Goal: Information Seeking & Learning: Learn about a topic

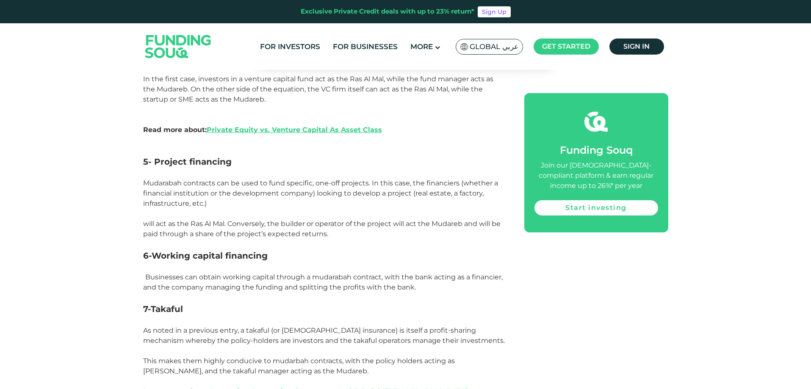
scroll to position [1440, 0]
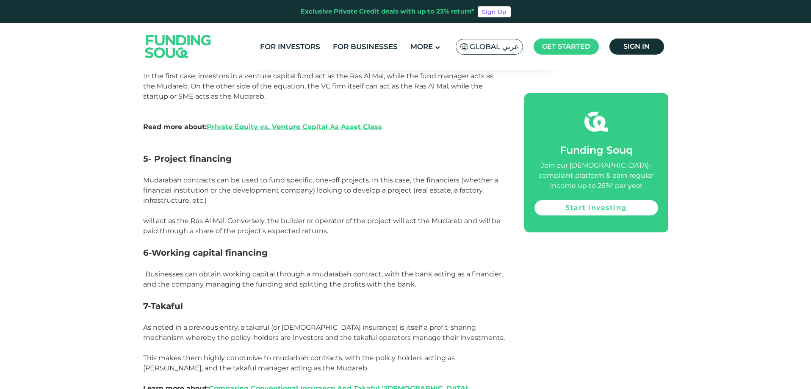
drag, startPoint x: 142, startPoint y: 158, endPoint x: 354, endPoint y: 230, distance: 223.4
drag, startPoint x: 323, startPoint y: 227, endPoint x: 332, endPoint y: 232, distance: 10.7
click at [322, 227] on p "will act as the Ras Al Mal. Conversely, the builder or operator of the project …" at bounding box center [324, 226] width 362 height 20
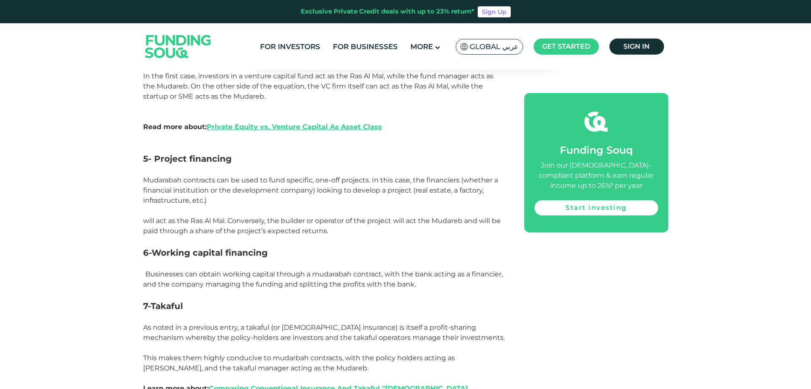
drag, startPoint x: 329, startPoint y: 233, endPoint x: 138, endPoint y: 177, distance: 199.6
click at [144, 180] on span "Mudarabah contracts can be used to fund specific, one-off projects. In this cas…" at bounding box center [320, 190] width 355 height 28
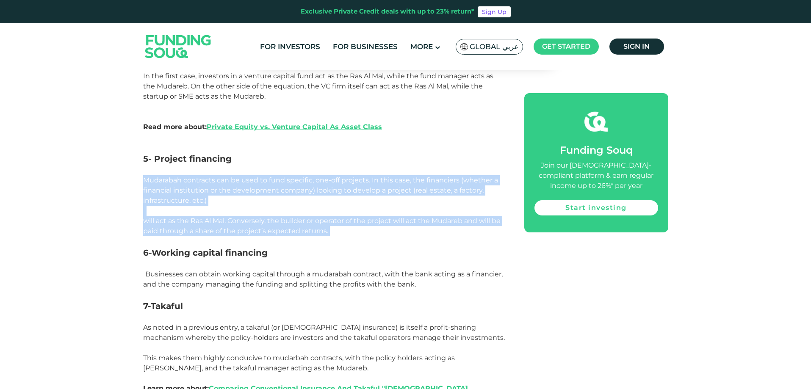
drag, startPoint x: 144, startPoint y: 179, endPoint x: 366, endPoint y: 231, distance: 228.6
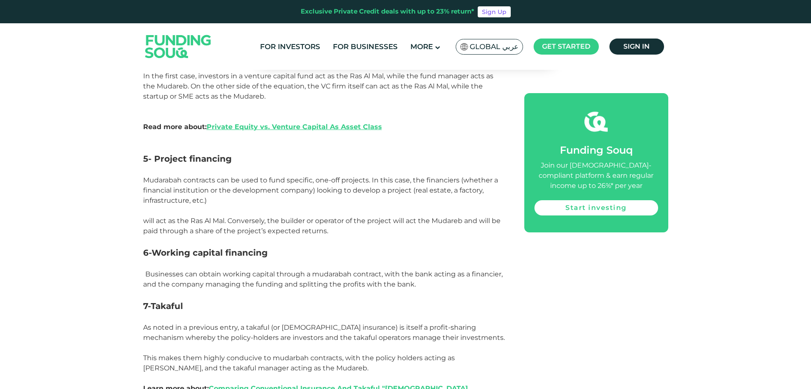
click at [383, 249] on h3 "6-Working capital financing" at bounding box center [324, 252] width 362 height 13
drag, startPoint x: 333, startPoint y: 232, endPoint x: 136, endPoint y: 177, distance: 204.6
click at [229, 212] on p at bounding box center [324, 211] width 362 height 10
drag, startPoint x: 143, startPoint y: 181, endPoint x: 344, endPoint y: 231, distance: 207.4
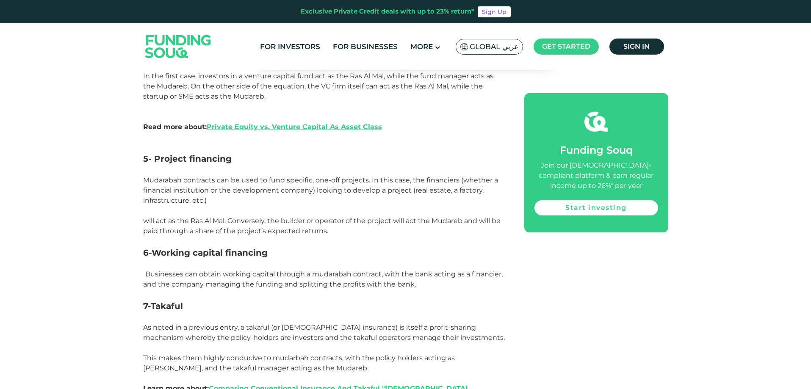
click at [343, 235] on p "will act as the Ras Al Mal. Conversely, the builder or operator of the project …" at bounding box center [324, 226] width 362 height 20
click at [329, 234] on p "will act as the Ras Al Mal. Conversely, the builder or operator of the project …" at bounding box center [324, 226] width 362 height 20
click at [328, 231] on span "will act as the Ras Al Mal. Conversely, the builder or operator of the project …" at bounding box center [321, 226] width 357 height 18
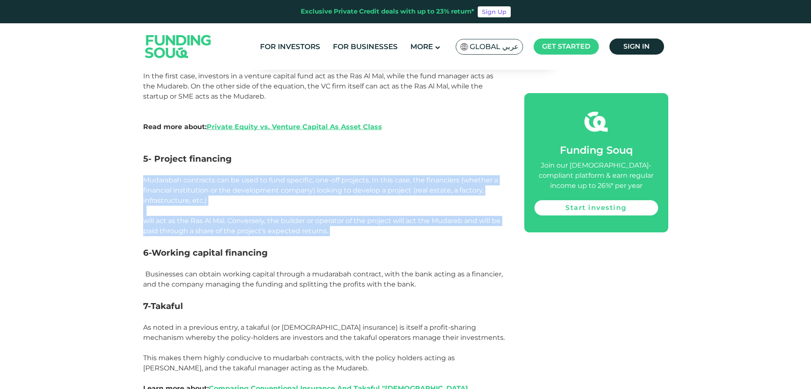
drag, startPoint x: 328, startPoint y: 231, endPoint x: 152, endPoint y: 180, distance: 182.9
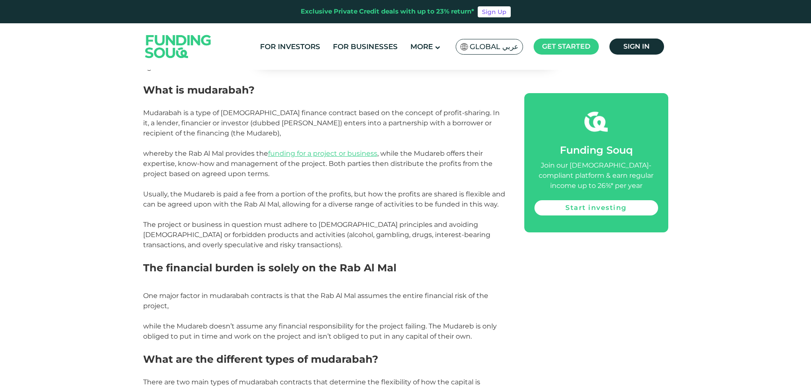
scroll to position [635, 0]
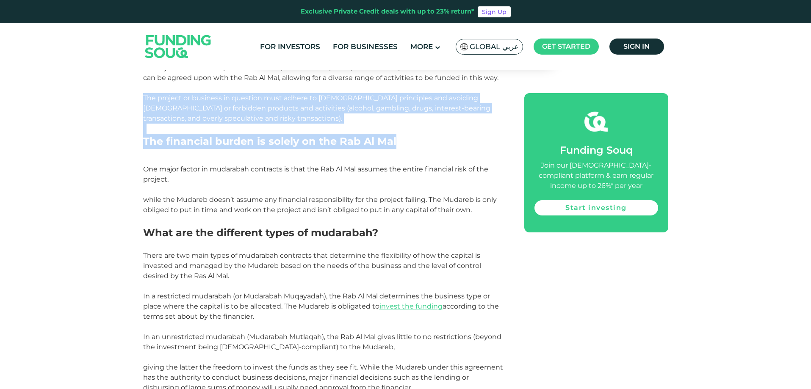
drag, startPoint x: 143, startPoint y: 98, endPoint x: 398, endPoint y: 143, distance: 259.3
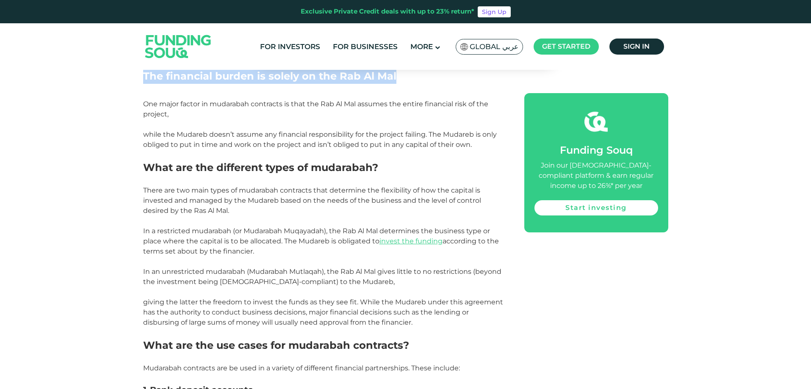
scroll to position [720, 0]
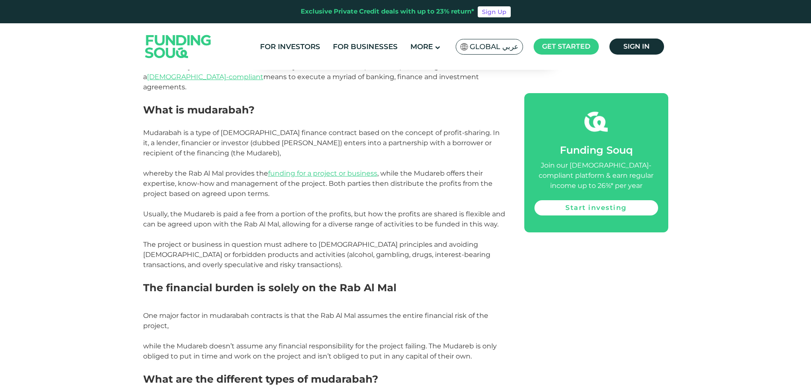
scroll to position [508, 0]
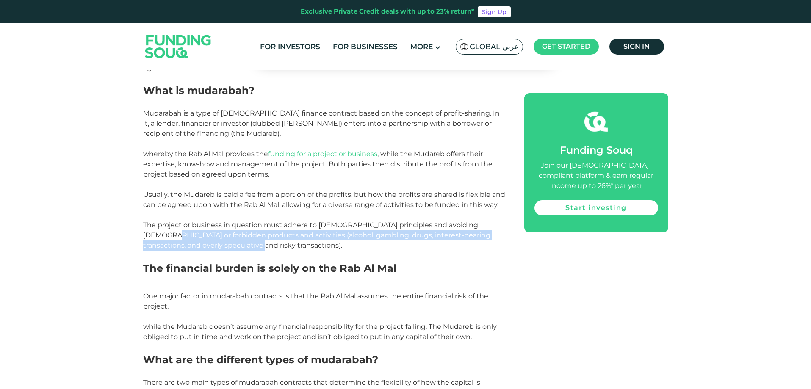
drag, startPoint x: 205, startPoint y: 246, endPoint x: 136, endPoint y: 233, distance: 70.6
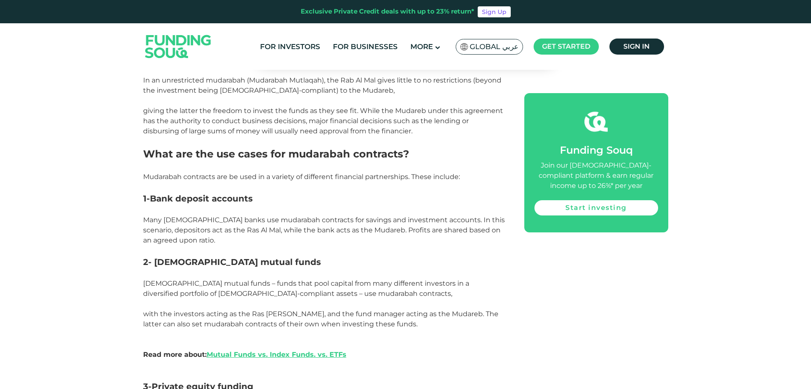
scroll to position [974, 0]
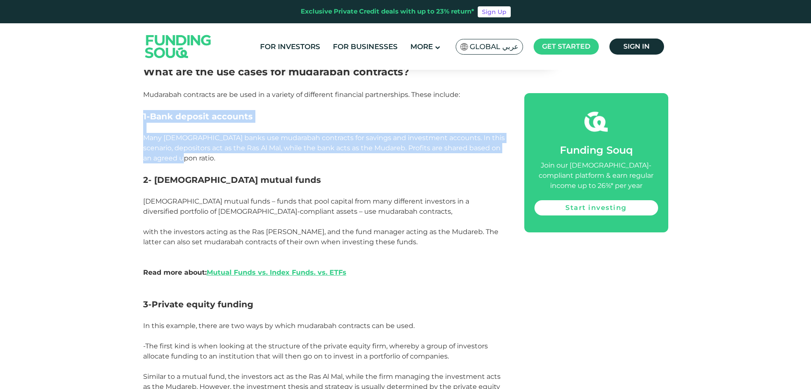
drag, startPoint x: 143, startPoint y: 117, endPoint x: 355, endPoint y: 161, distance: 217.1
click at [355, 161] on div "Mudarabah contracts are one of the main types of [DEMOGRAPHIC_DATA] finance con…" at bounding box center [324, 225] width 362 height 1358
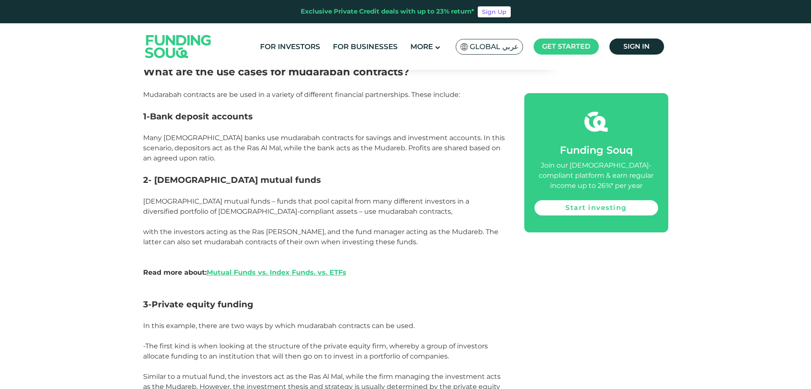
drag, startPoint x: 217, startPoint y: 168, endPoint x: 213, endPoint y: 166, distance: 4.4
click at [218, 168] on p at bounding box center [324, 168] width 362 height 10
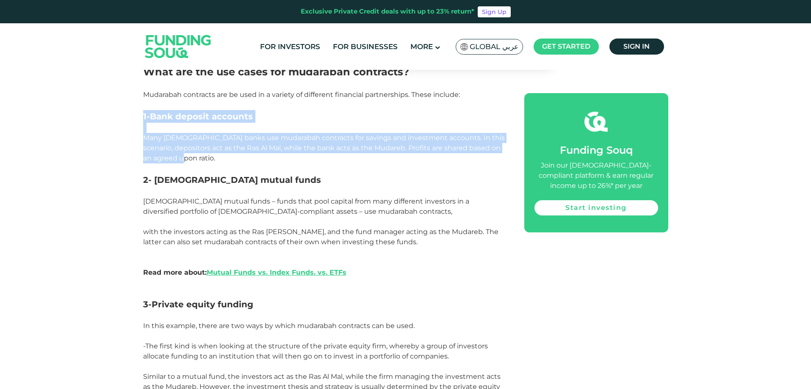
drag, startPoint x: 205, startPoint y: 157, endPoint x: 117, endPoint y: 115, distance: 96.8
click at [117, 115] on div "Home Blog Shariah Compliance 1" at bounding box center [405, 221] width 811 height 2239
click at [218, 160] on p "Many [DEMOGRAPHIC_DATA] banks use mudarabah contracts for savings and investmen…" at bounding box center [324, 148] width 362 height 30
click at [207, 158] on p "Many [DEMOGRAPHIC_DATA] banks use mudarabah contracts for savings and investmen…" at bounding box center [324, 148] width 362 height 30
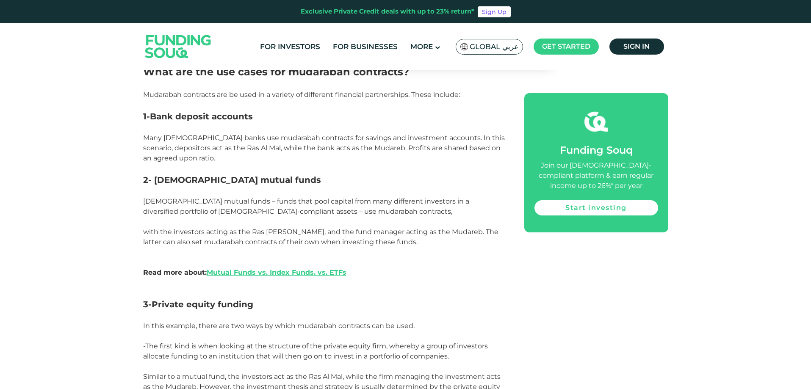
click at [210, 159] on p "Many [DEMOGRAPHIC_DATA] banks use mudarabah contracts for savings and investmen…" at bounding box center [324, 148] width 362 height 30
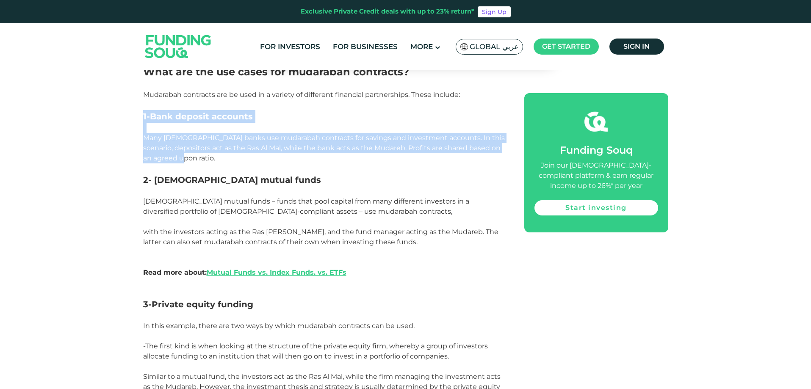
drag, startPoint x: 211, startPoint y: 158, endPoint x: 138, endPoint y: 117, distance: 83.8
click at [138, 117] on div "Home Blog Shariah Compliance 1" at bounding box center [405, 221] width 811 height 2239
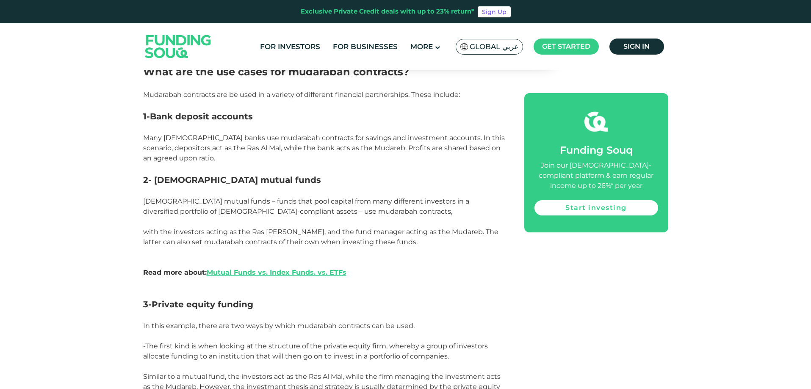
click at [10, 277] on div "Home Blog Shariah Compliance 1" at bounding box center [405, 221] width 811 height 2239
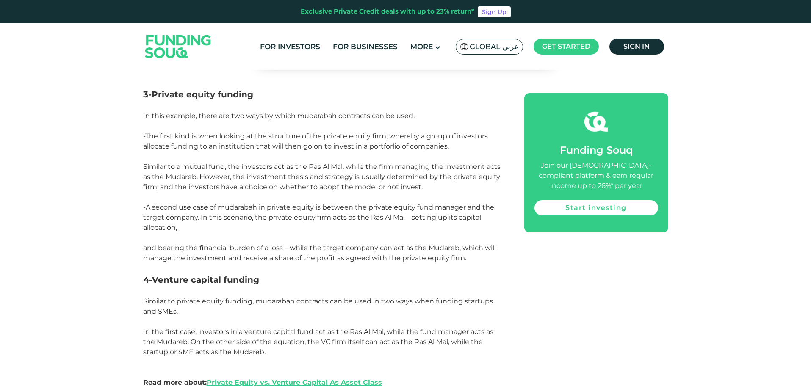
scroll to position [1186, 0]
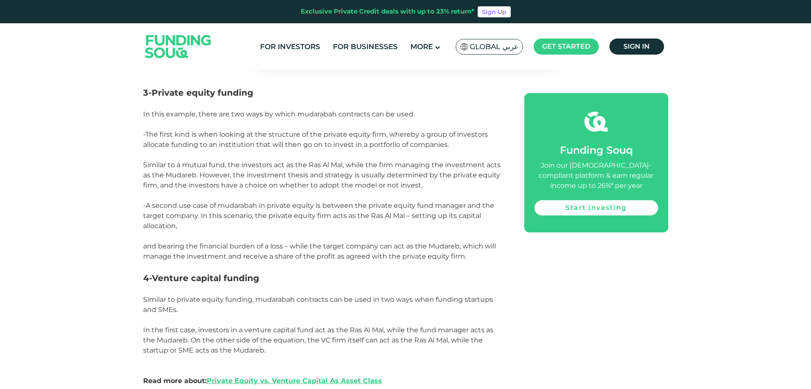
drag, startPoint x: 144, startPoint y: 280, endPoint x: 318, endPoint y: 354, distance: 188.2
click at [324, 351] on div "Mudarabah contracts are one of the main types of [DEMOGRAPHIC_DATA] finance con…" at bounding box center [324, 13] width 362 height 1358
click at [288, 360] on p "In the first case, investors in a venture capital fund act as the Ras Al Mal, w…" at bounding box center [324, 345] width 362 height 41
drag, startPoint x: 143, startPoint y: 115, endPoint x: 474, endPoint y: 256, distance: 359.9
click at [474, 256] on div "Mudarabah contracts are one of the main types of [DEMOGRAPHIC_DATA] finance con…" at bounding box center [324, 13] width 362 height 1358
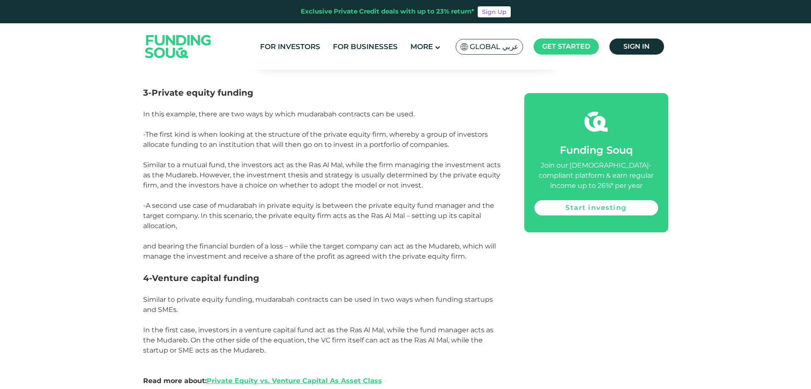
click at [471, 262] on p at bounding box center [324, 267] width 362 height 10
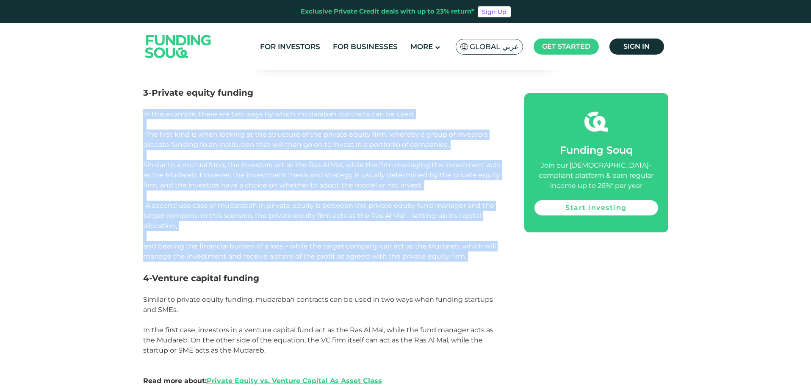
drag, startPoint x: 470, startPoint y: 261, endPoint x: 144, endPoint y: 117, distance: 357.4
click at [144, 116] on div "Mudarabah contracts are one of the main types of [DEMOGRAPHIC_DATA] finance con…" at bounding box center [324, 13] width 362 height 1358
click at [138, 124] on div "Home Blog Shariah Compliance 1" at bounding box center [405, 10] width 811 height 2239
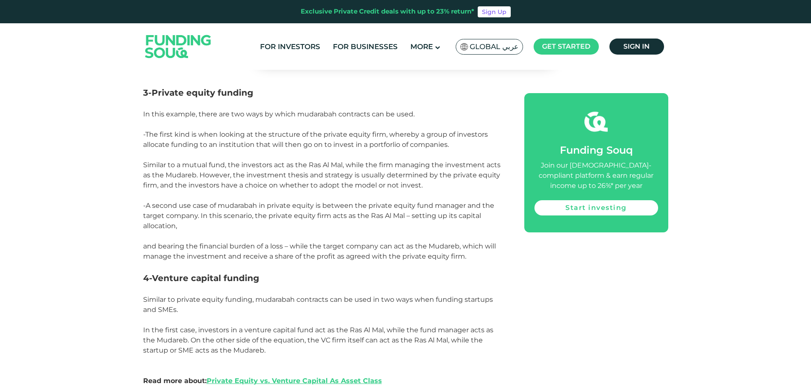
drag, startPoint x: 145, startPoint y: 113, endPoint x: 481, endPoint y: 269, distance: 369.8
click at [475, 257] on div "Mudarabah contracts are one of the main types of [DEMOGRAPHIC_DATA] finance con…" at bounding box center [324, 13] width 362 height 1358
click at [482, 273] on h3 "4-Venture capital funding" at bounding box center [324, 278] width 362 height 13
drag, startPoint x: 464, startPoint y: 254, endPoint x: 140, endPoint y: 113, distance: 353.5
click at [140, 113] on div "Home Blog Shariah Compliance 1" at bounding box center [405, 10] width 811 height 2239
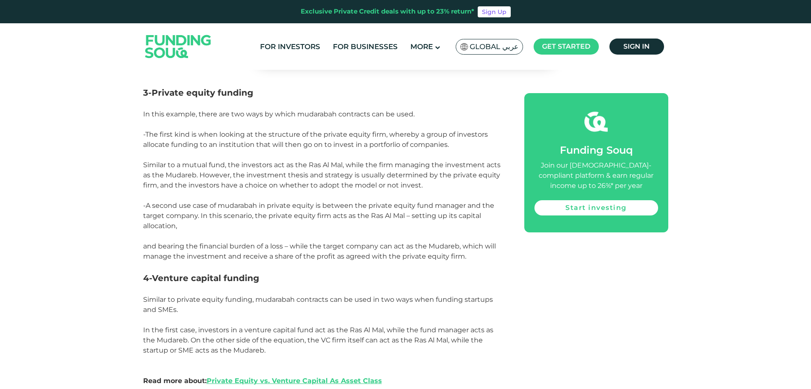
click at [429, 266] on p at bounding box center [324, 267] width 362 height 10
drag, startPoint x: 439, startPoint y: 254, endPoint x: 140, endPoint y: 118, distance: 328.6
click at [140, 115] on div "Home Blog Shariah Compliance 1" at bounding box center [405, 10] width 811 height 2239
click at [467, 271] on p at bounding box center [324, 267] width 362 height 10
drag, startPoint x: 465, startPoint y: 259, endPoint x: 141, endPoint y: 116, distance: 354.4
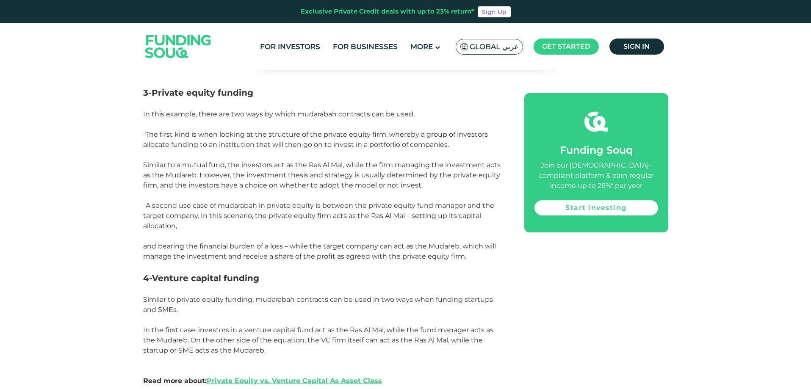
click at [141, 116] on div "Home Blog Shariah Compliance 1" at bounding box center [405, 10] width 811 height 2239
click at [105, 152] on div "Home Blog Shariah Compliance 1" at bounding box center [405, 10] width 811 height 2239
